Goal: Information Seeking & Learning: Learn about a topic

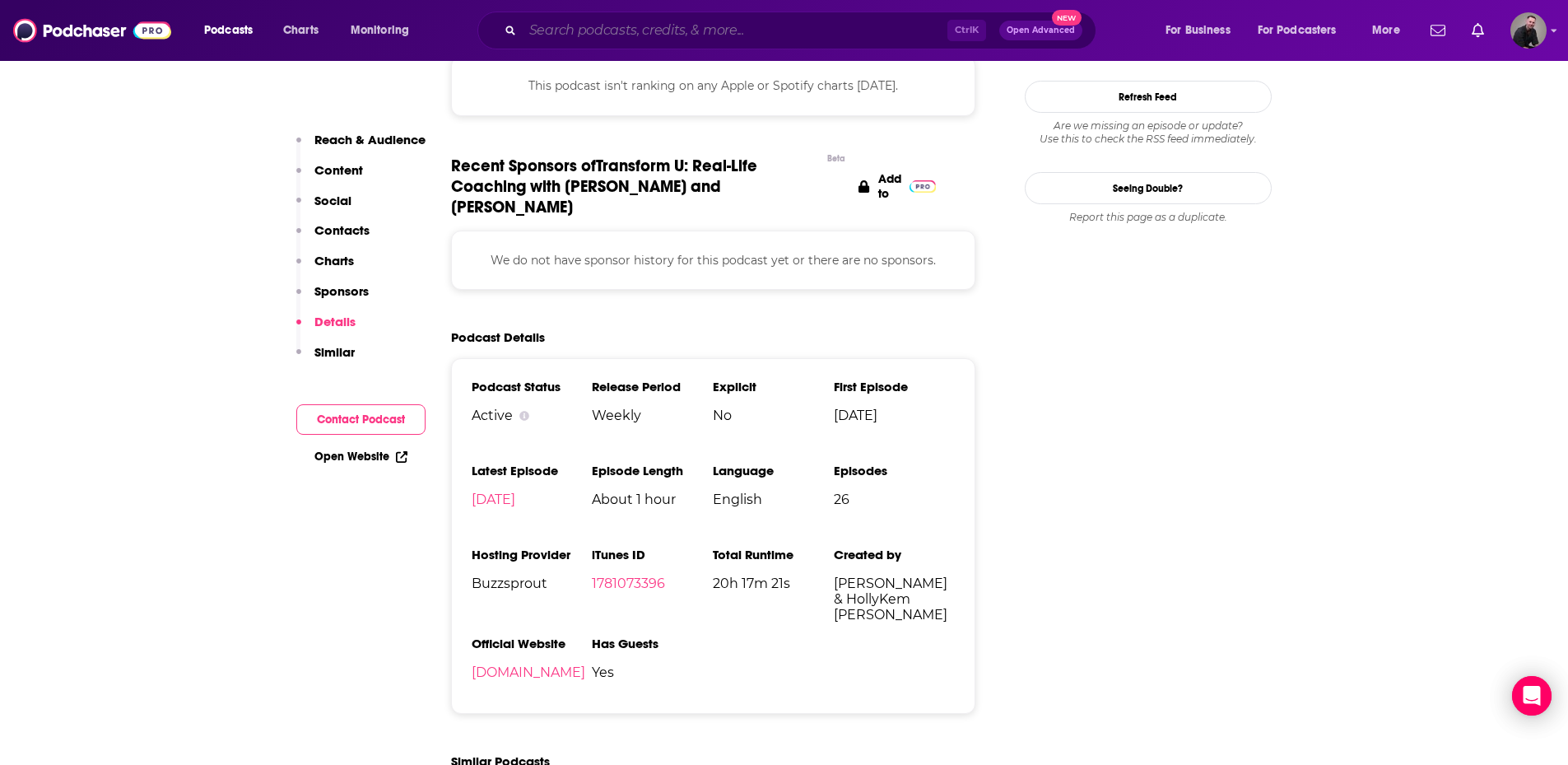
click at [558, 30] on input "Search podcasts, credits, & more..." at bounding box center [735, 30] width 425 height 26
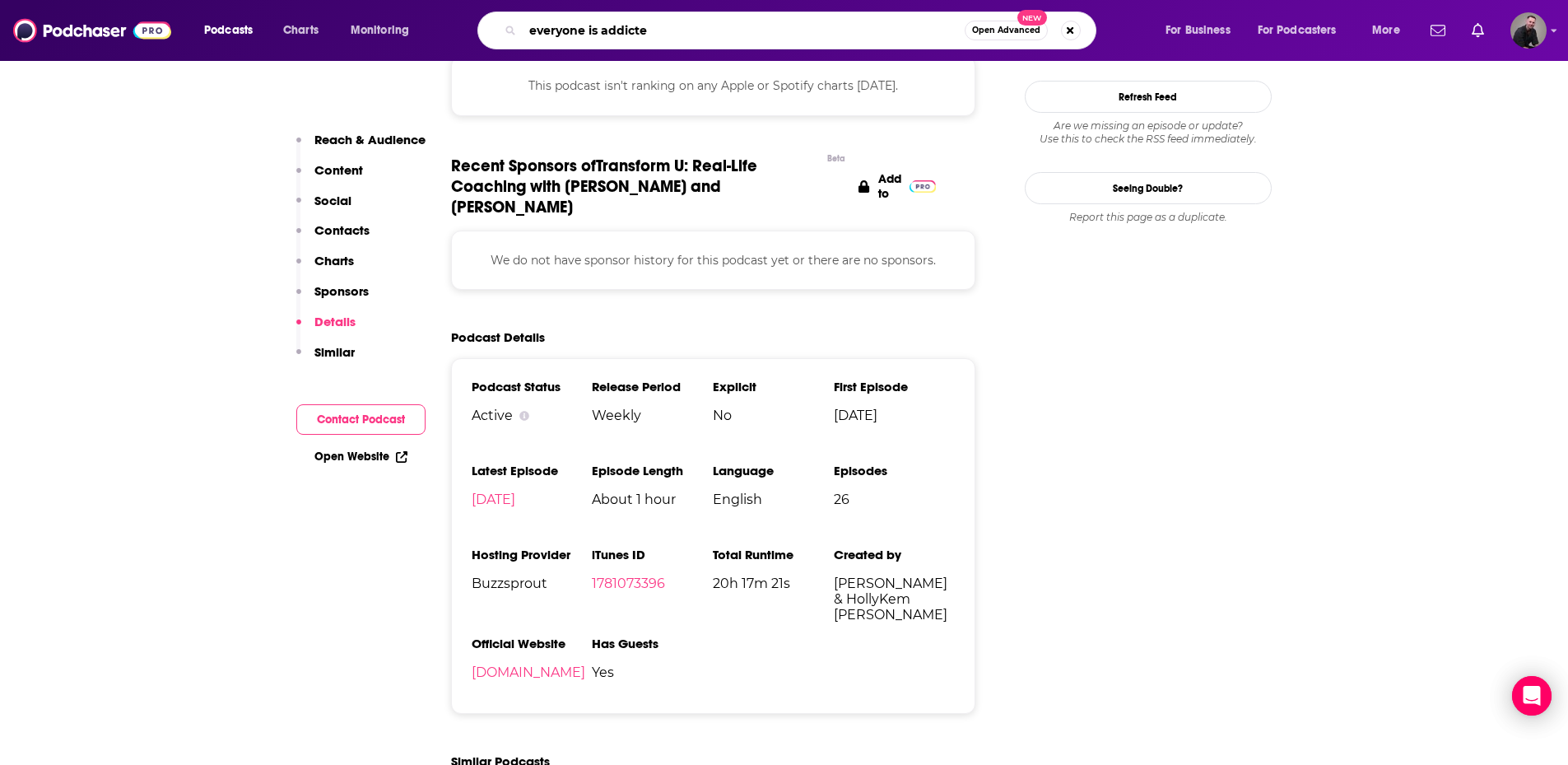
type input "everyone is addicted"
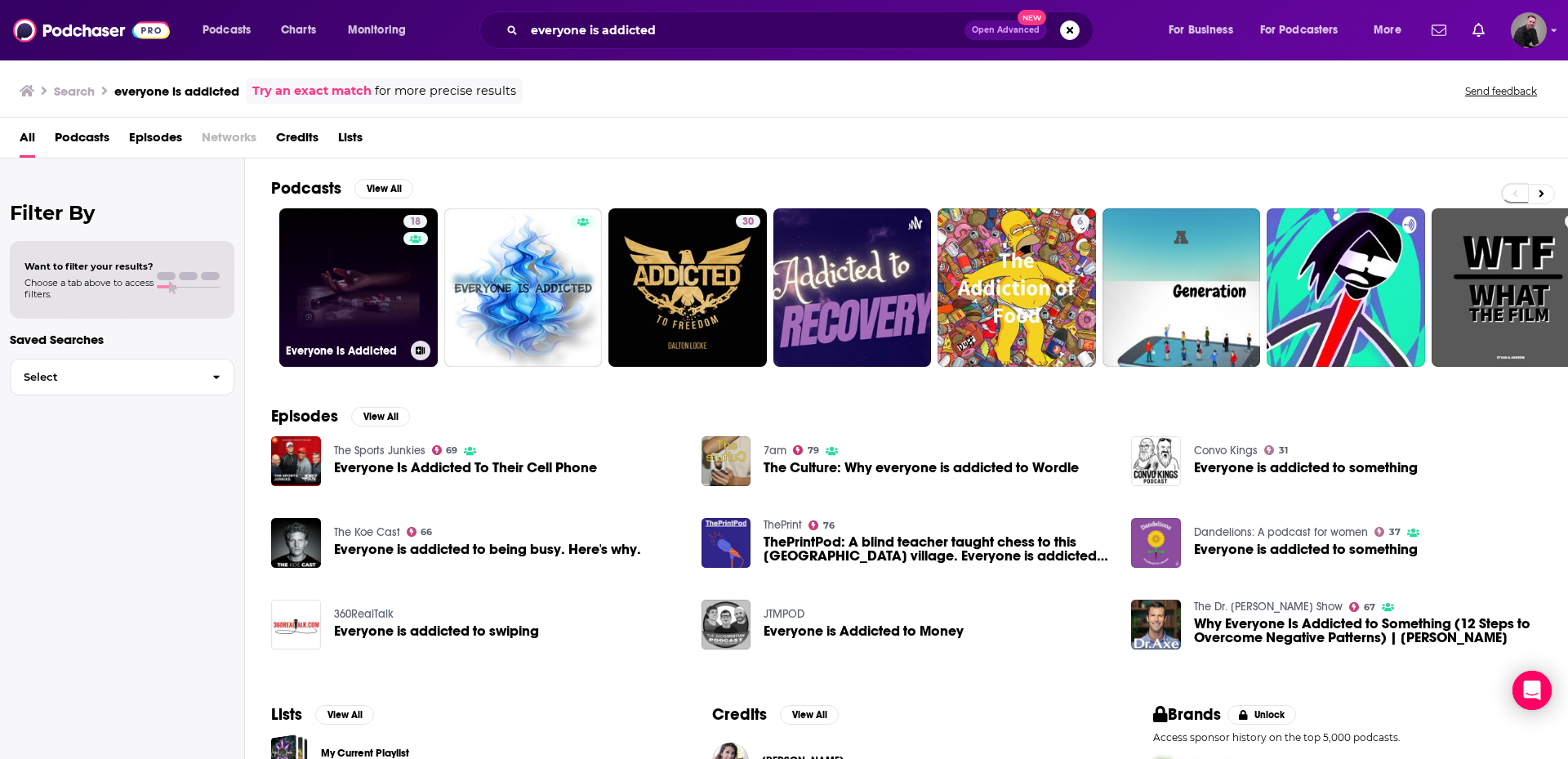
click at [363, 271] on link "18 Everyone is Addicted" at bounding box center [358, 288] width 159 height 159
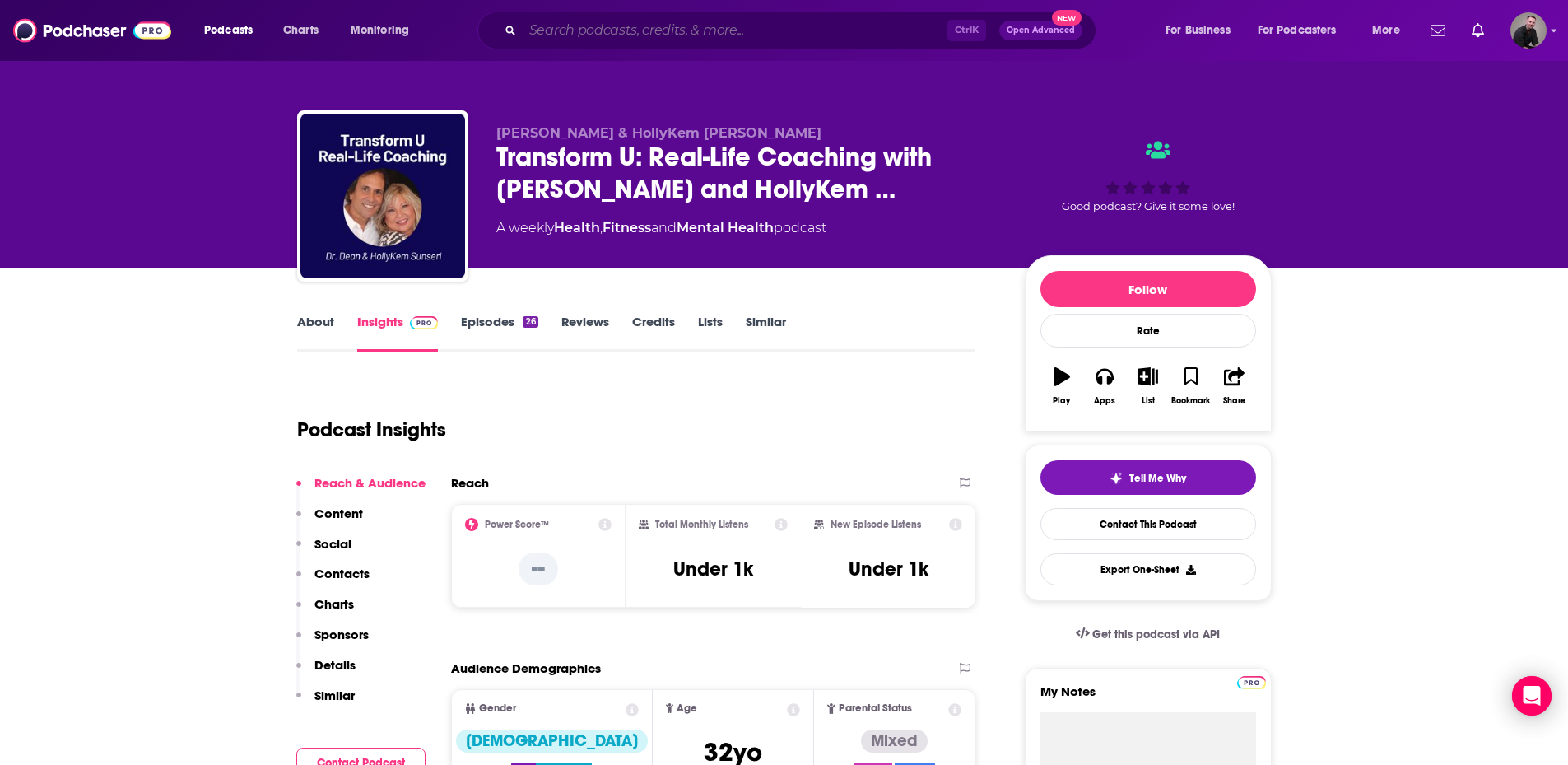
click at [577, 22] on input "Search podcasts, credits, & more..." at bounding box center [735, 30] width 425 height 26
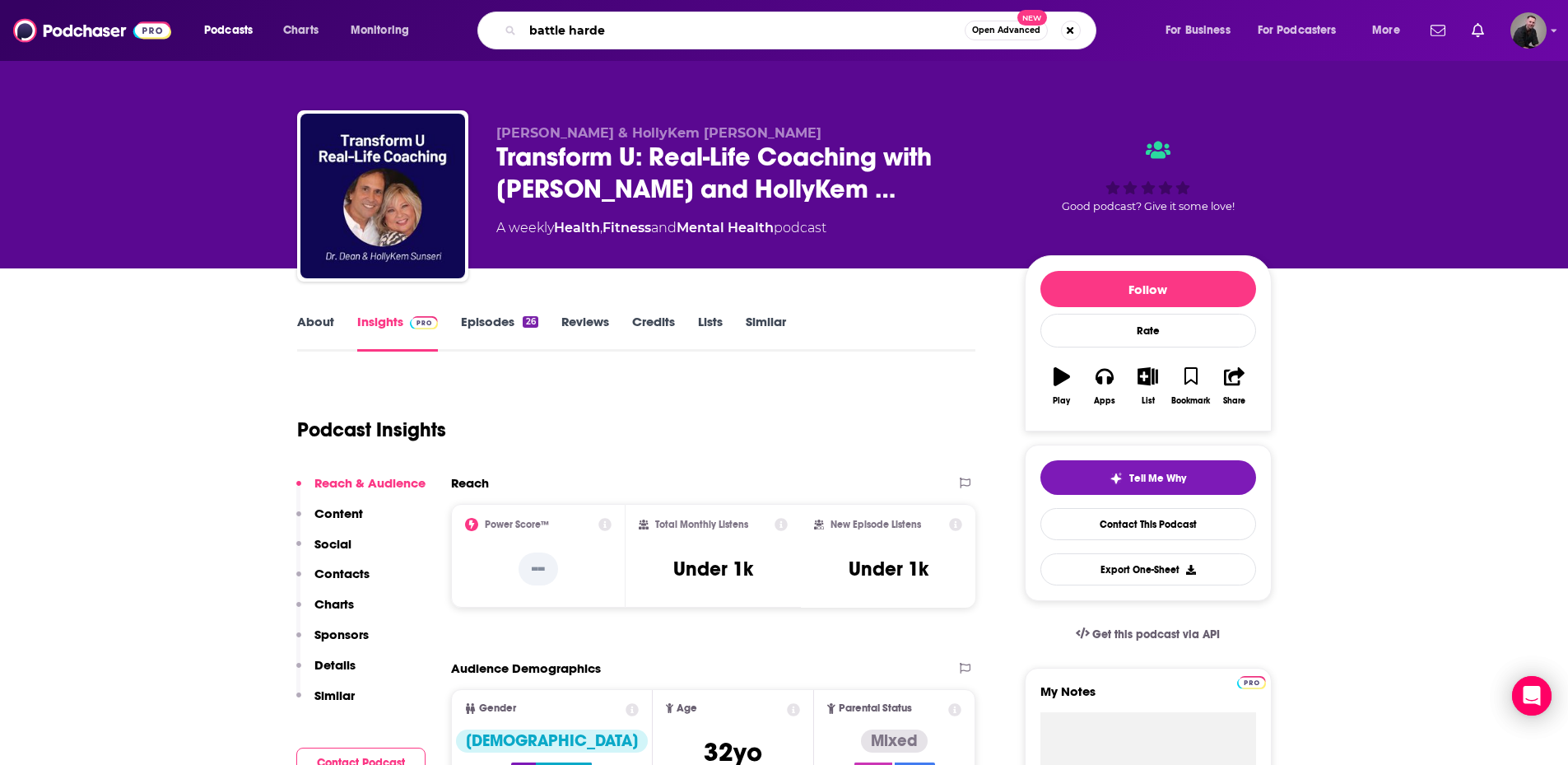
type input "battle harder"
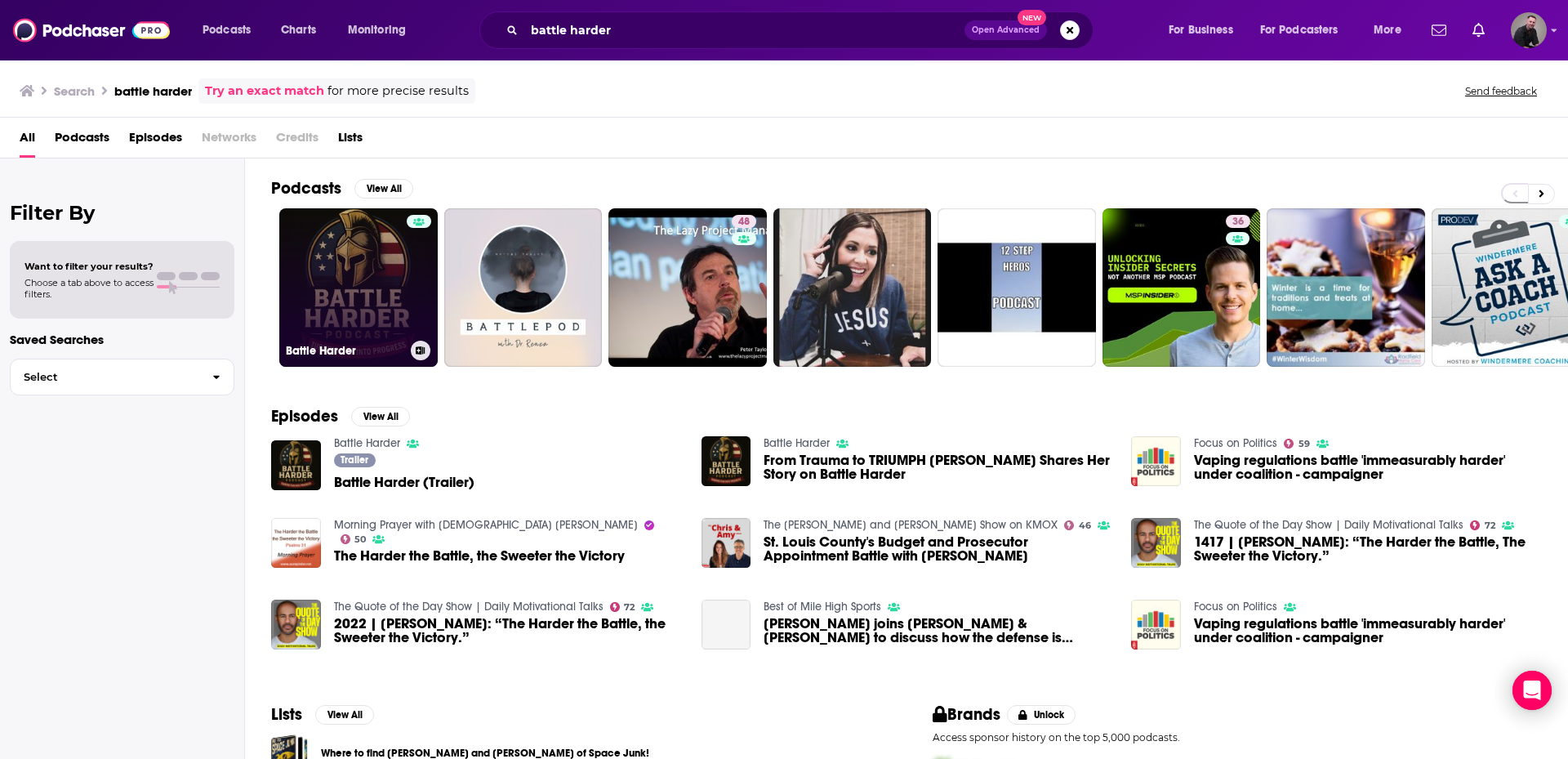
click at [366, 269] on link "Battle Harder" at bounding box center [358, 288] width 159 height 159
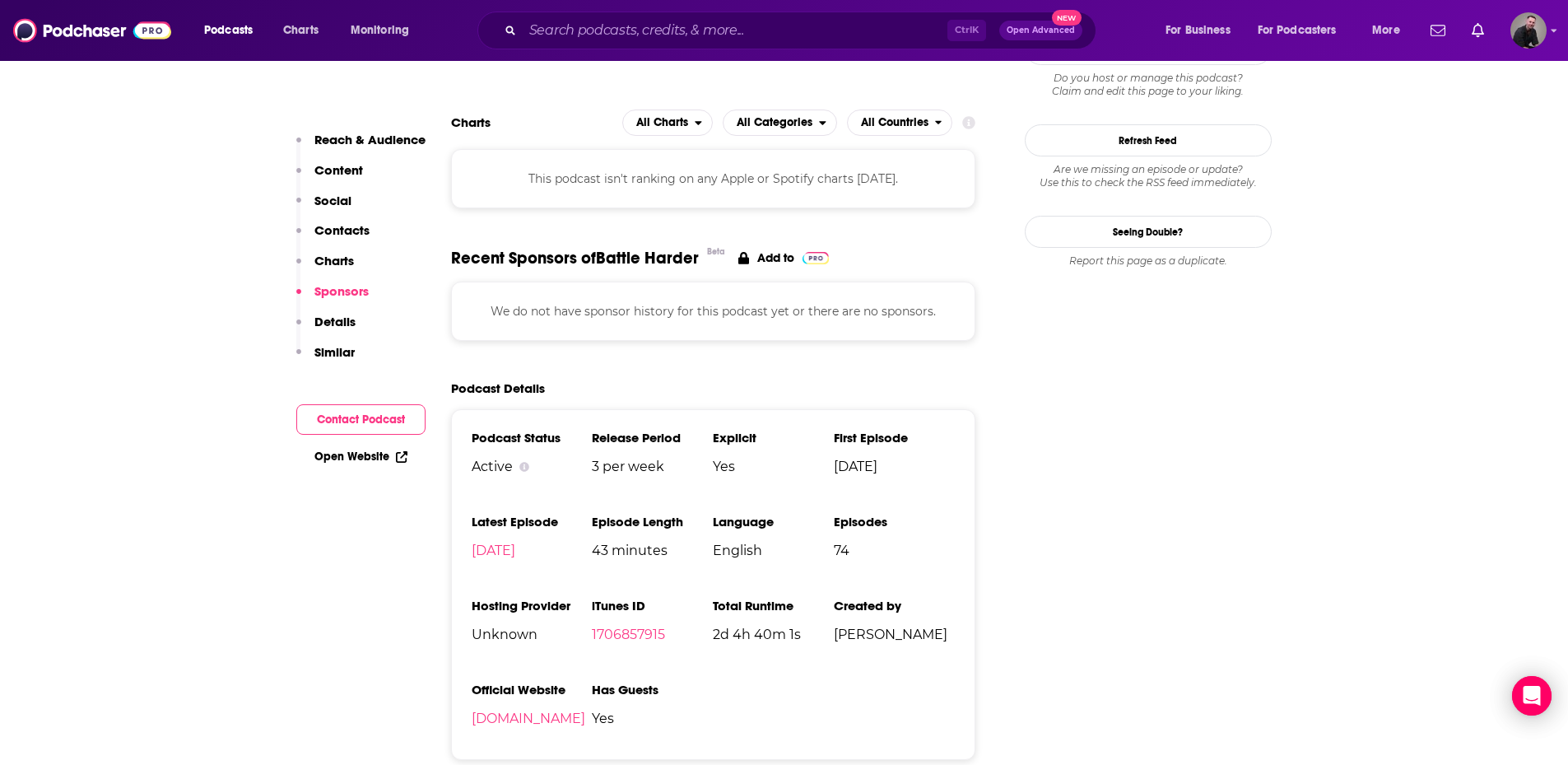
scroll to position [1070, 0]
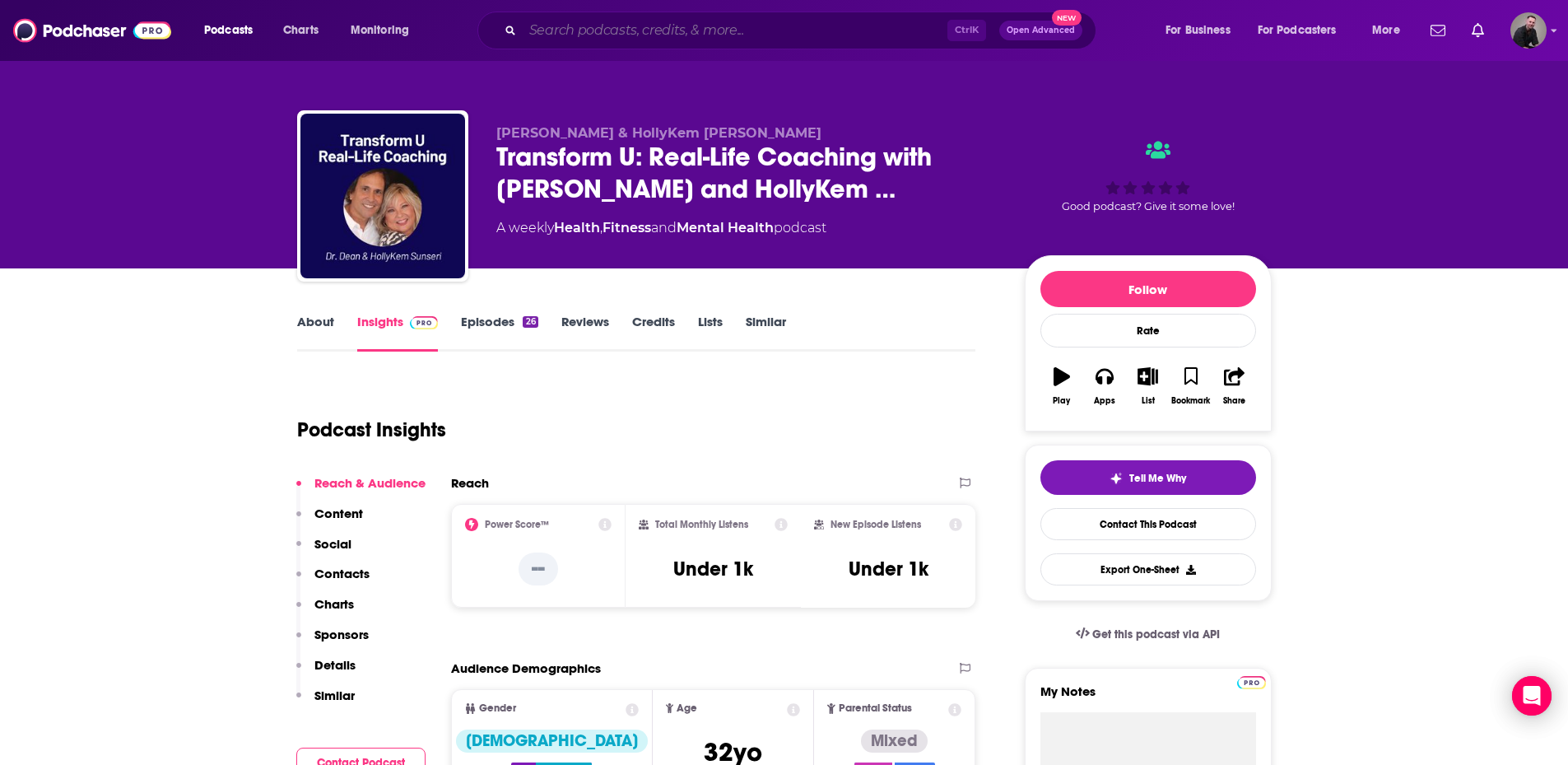
click at [558, 29] on input "Search podcasts, credits, & more..." at bounding box center [735, 30] width 425 height 26
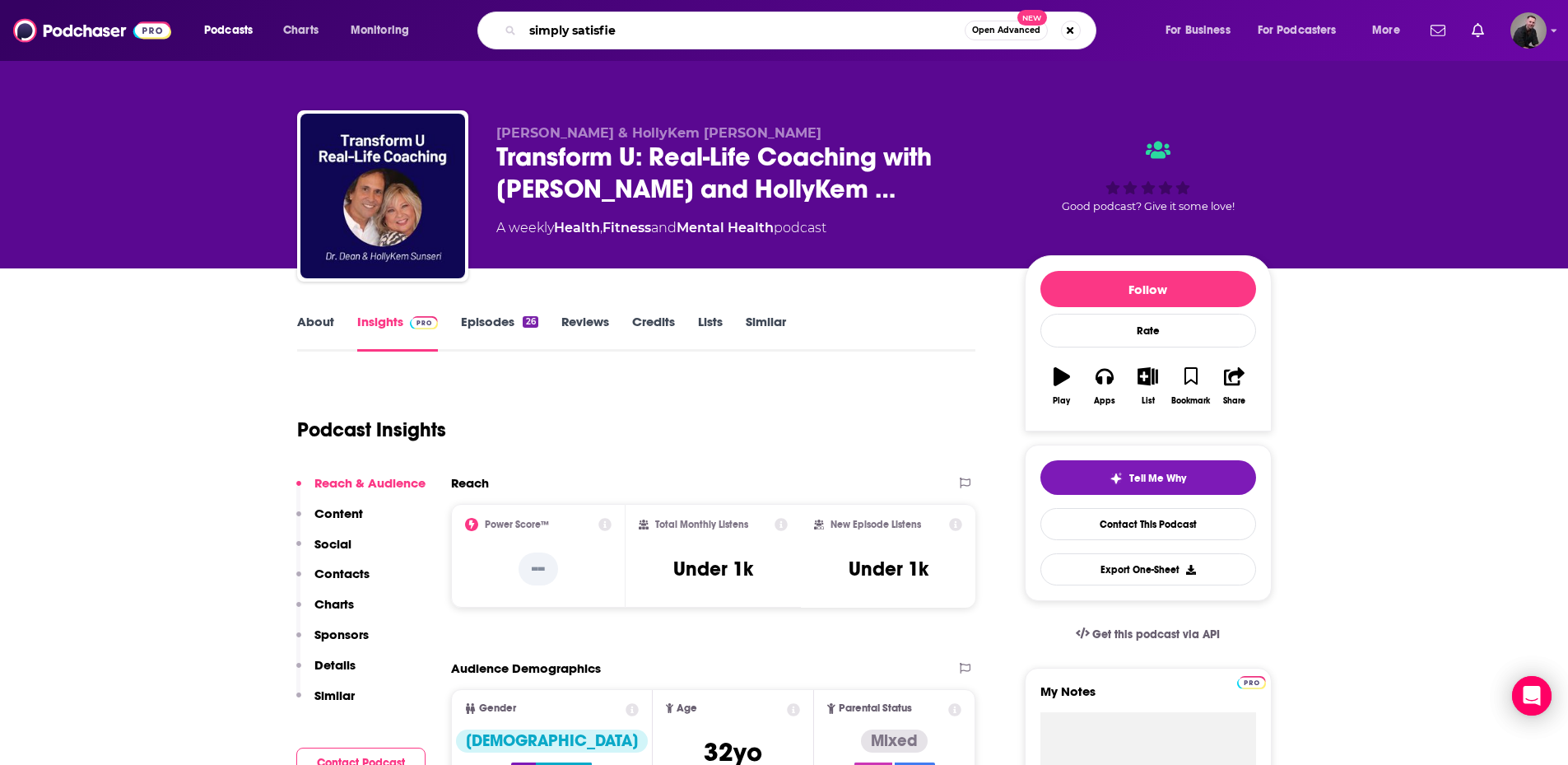
type input "simply satisfied"
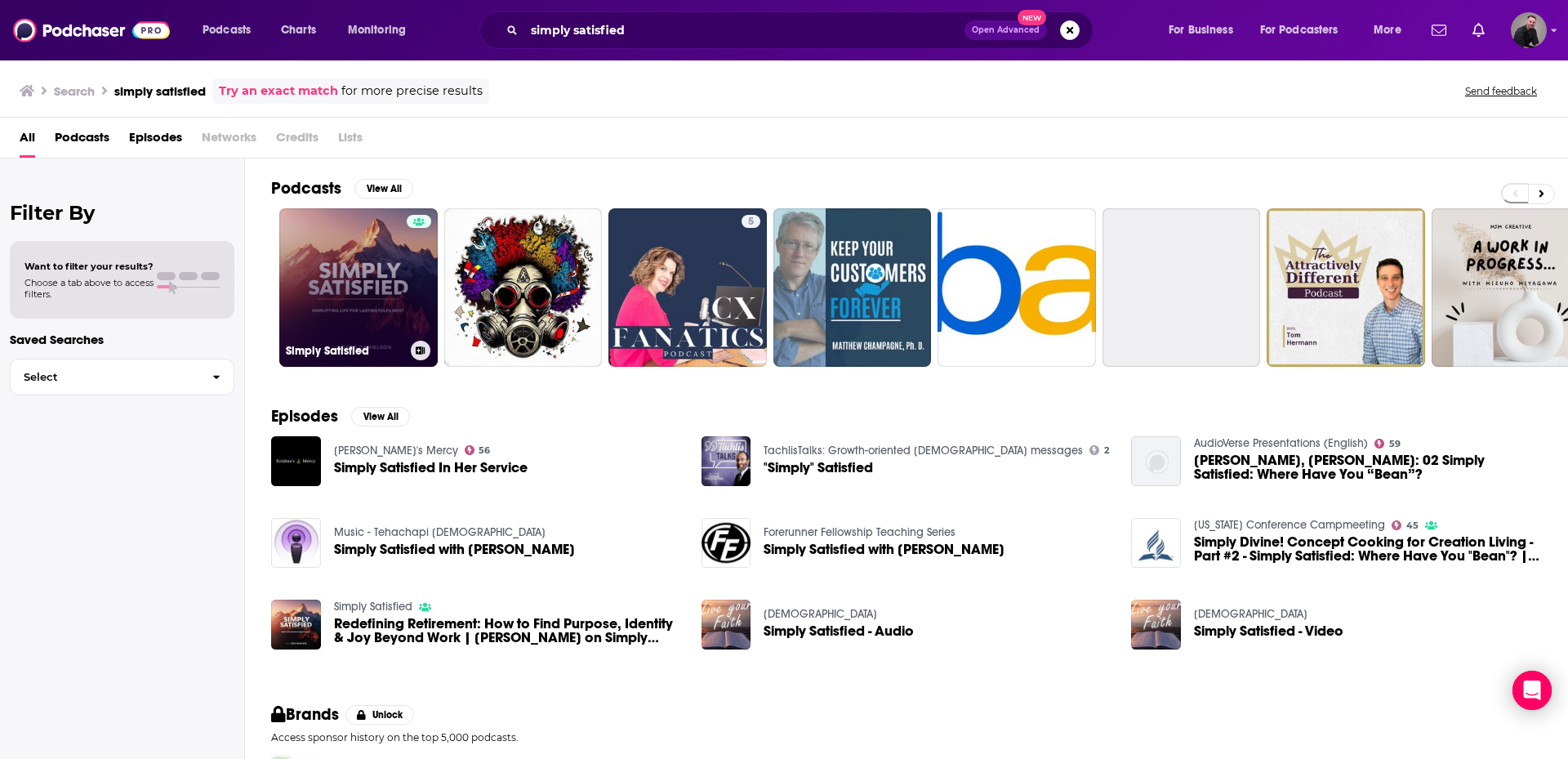
click at [416, 291] on div at bounding box center [419, 277] width 24 height 125
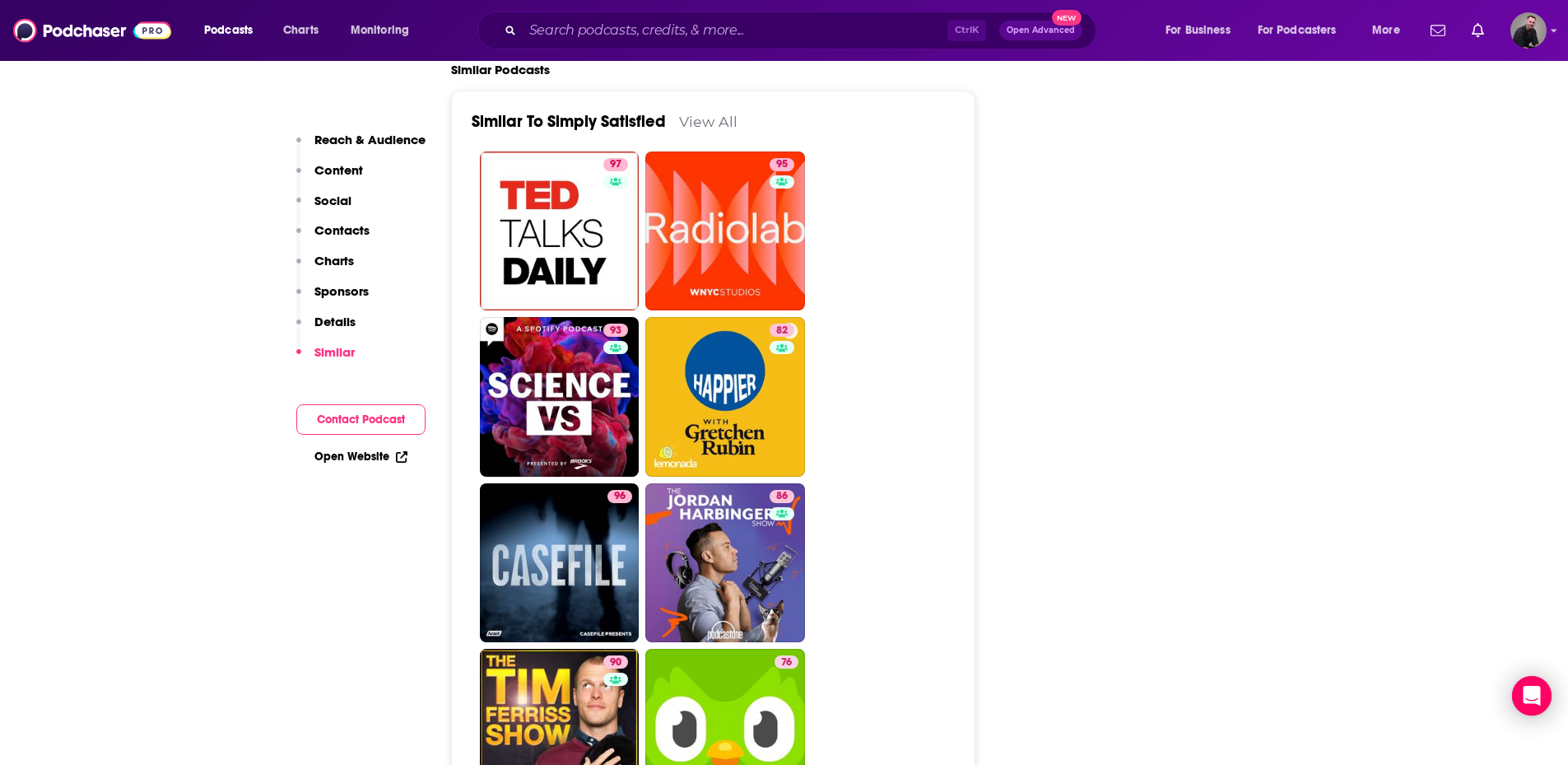
scroll to position [2304, 0]
